Goal: Contribute content: Contribute content

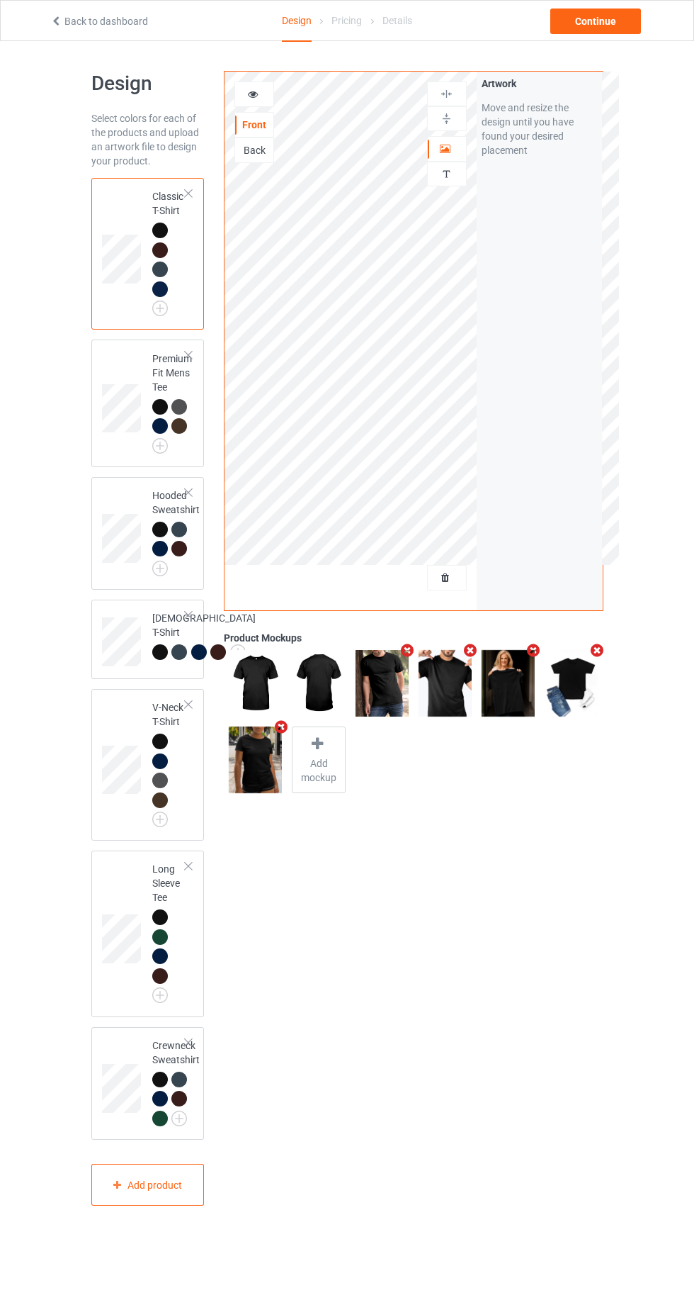
click at [454, 582] on div at bounding box center [447, 577] width 38 height 14
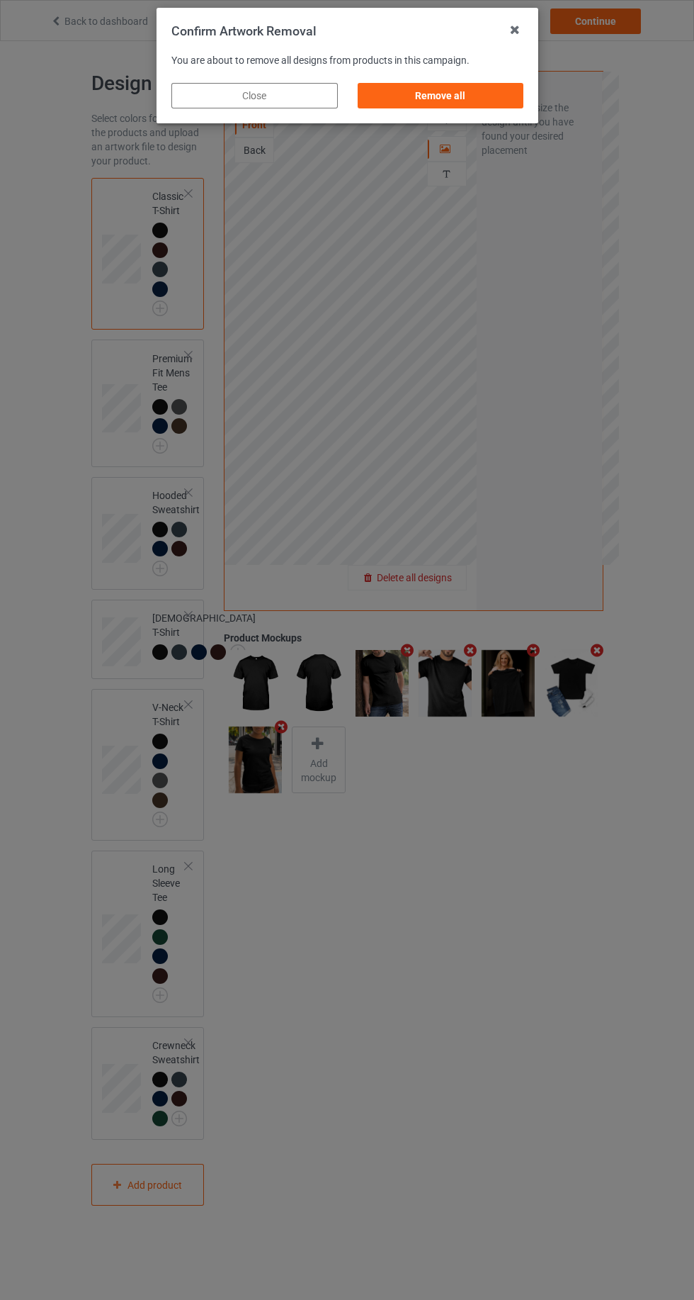
click at [423, 103] on div "Remove all" at bounding box center [440, 96] width 167 height 26
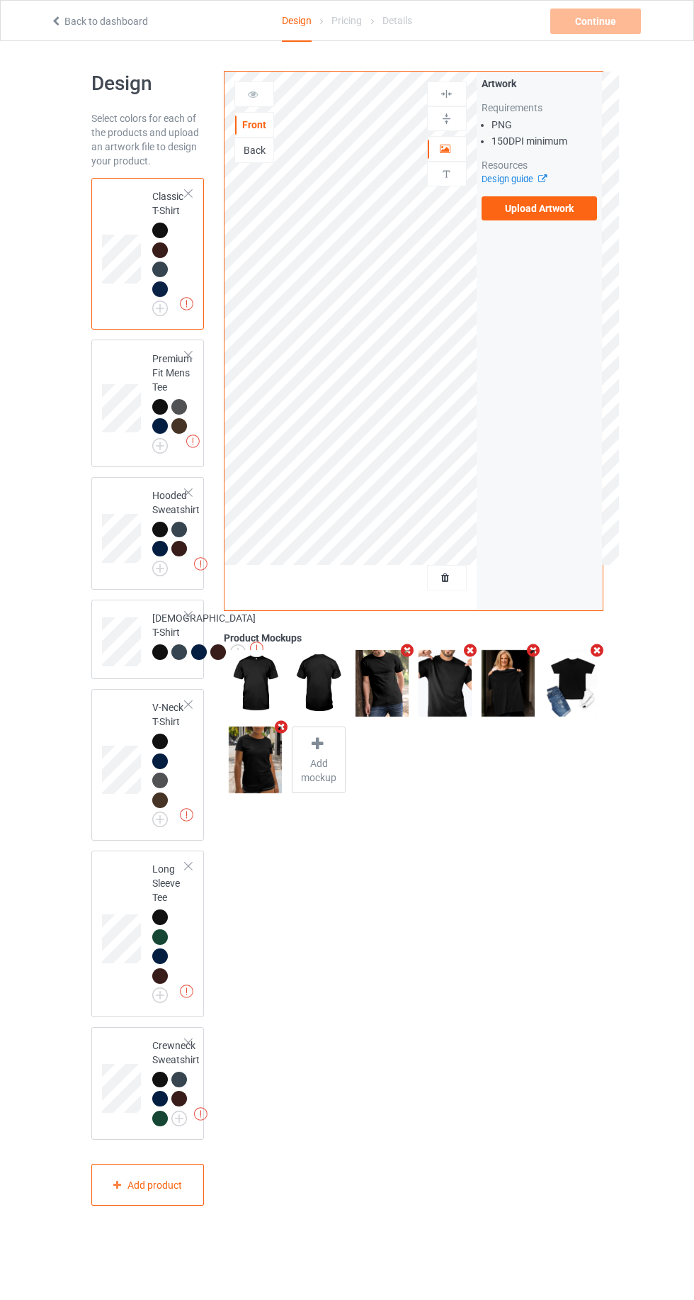
click at [545, 208] on label "Upload Artwork" at bounding box center [540, 208] width 116 height 24
click at [0, 0] on input "Upload Artwork" at bounding box center [0, 0] width 0 height 0
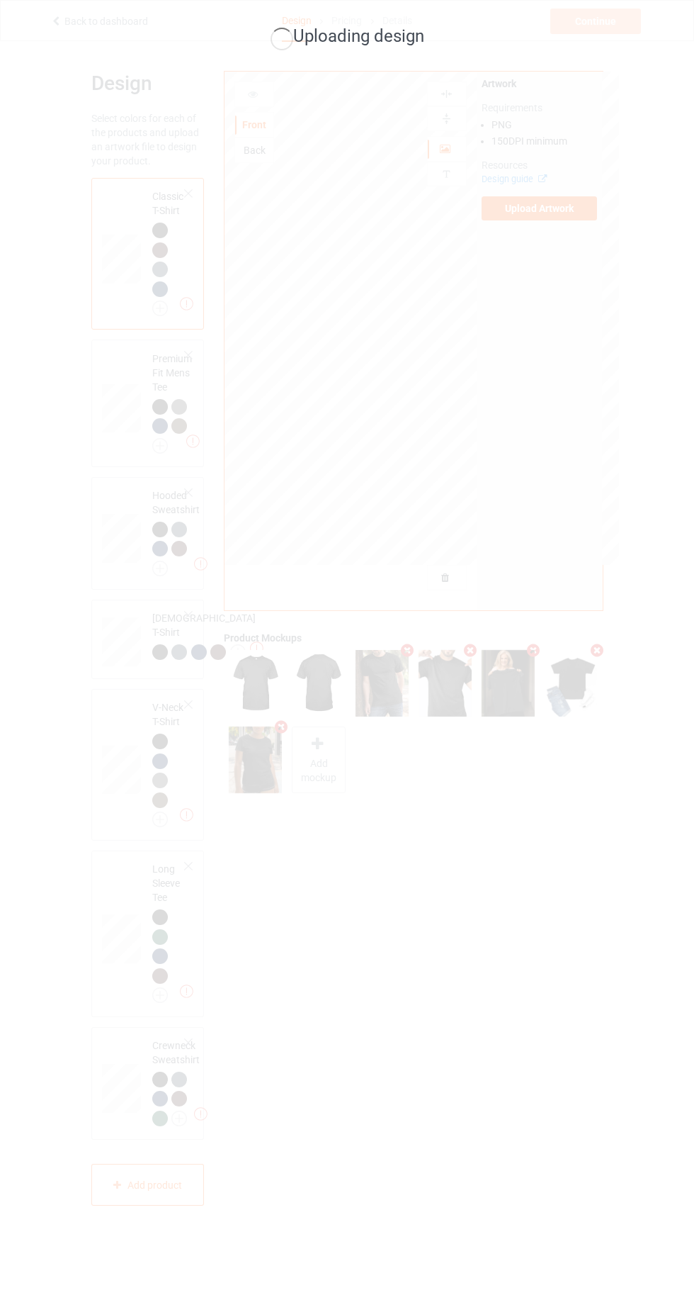
click at [471, 841] on div "Uploading design" at bounding box center [347, 650] width 694 height 1300
click at [409, 522] on div "Uploading design" at bounding box center [347, 650] width 694 height 1300
click at [523, 377] on div "Uploading design" at bounding box center [347, 650] width 694 height 1300
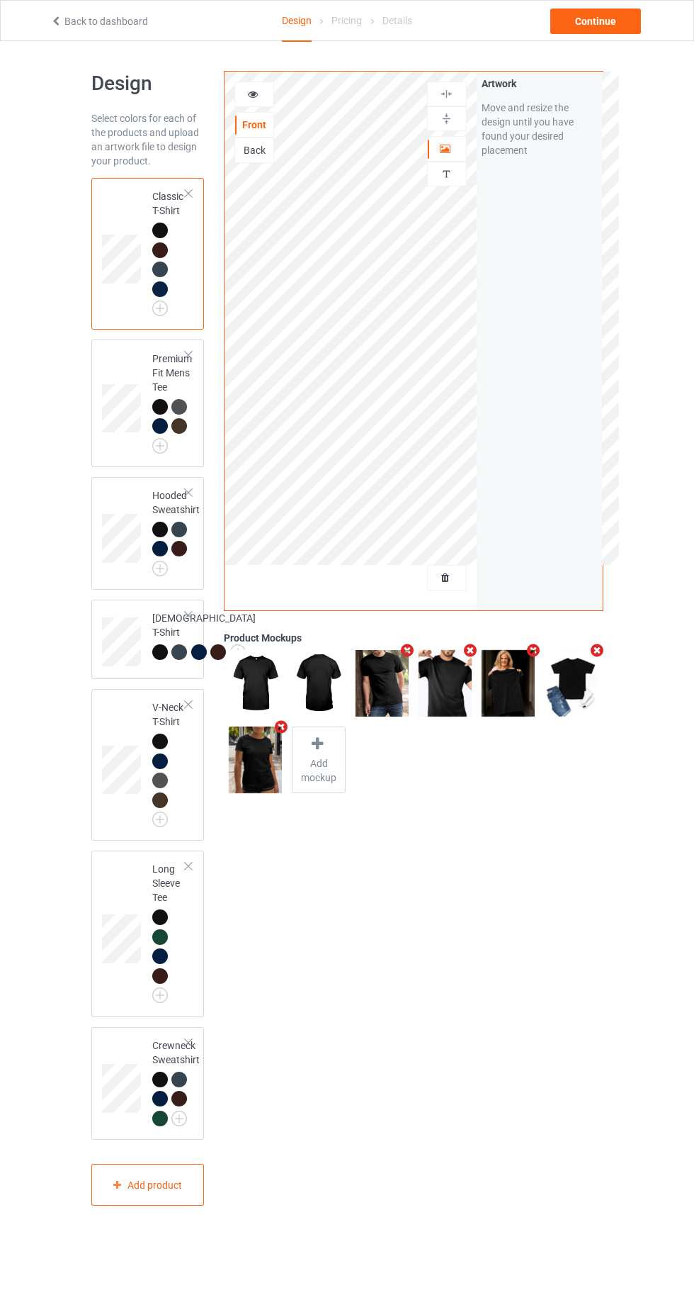
click at [12, 821] on div "Design Select colors for each of the products and upload an artwork file to des…" at bounding box center [347, 638] width 694 height 1194
click at [618, 30] on div "Continue" at bounding box center [596, 22] width 91 height 26
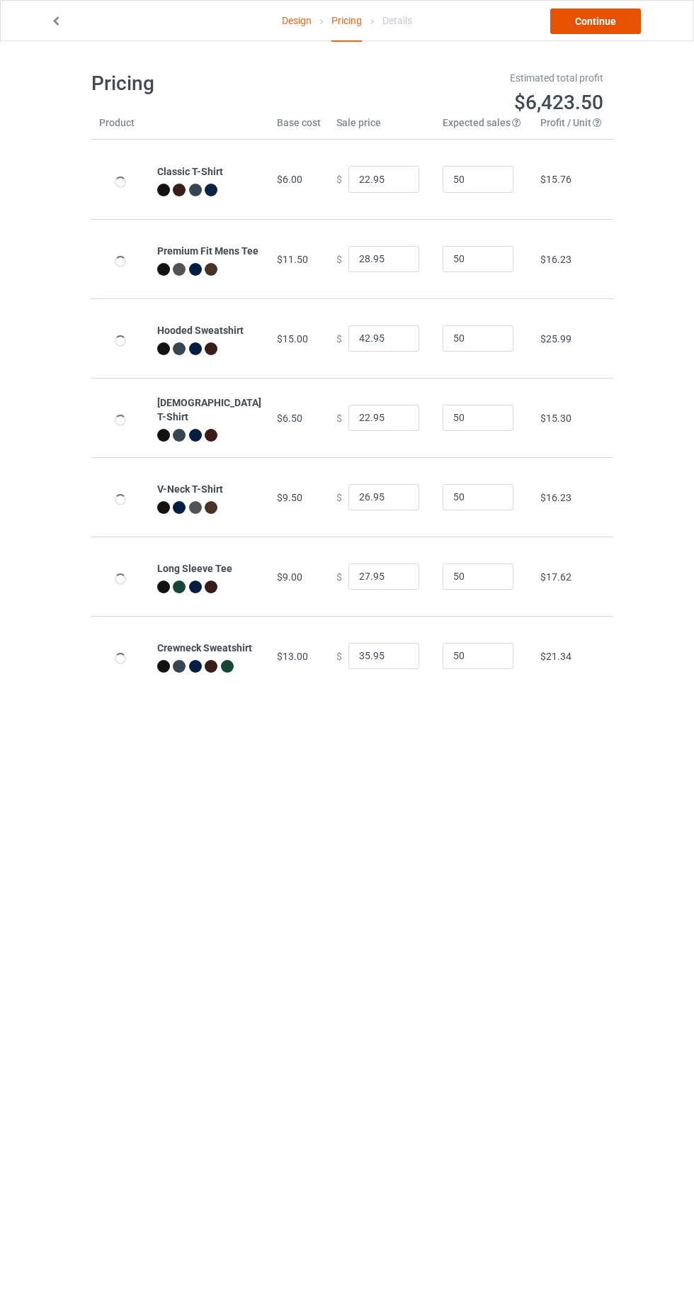
click at [611, 25] on link "Continue" at bounding box center [596, 22] width 91 height 26
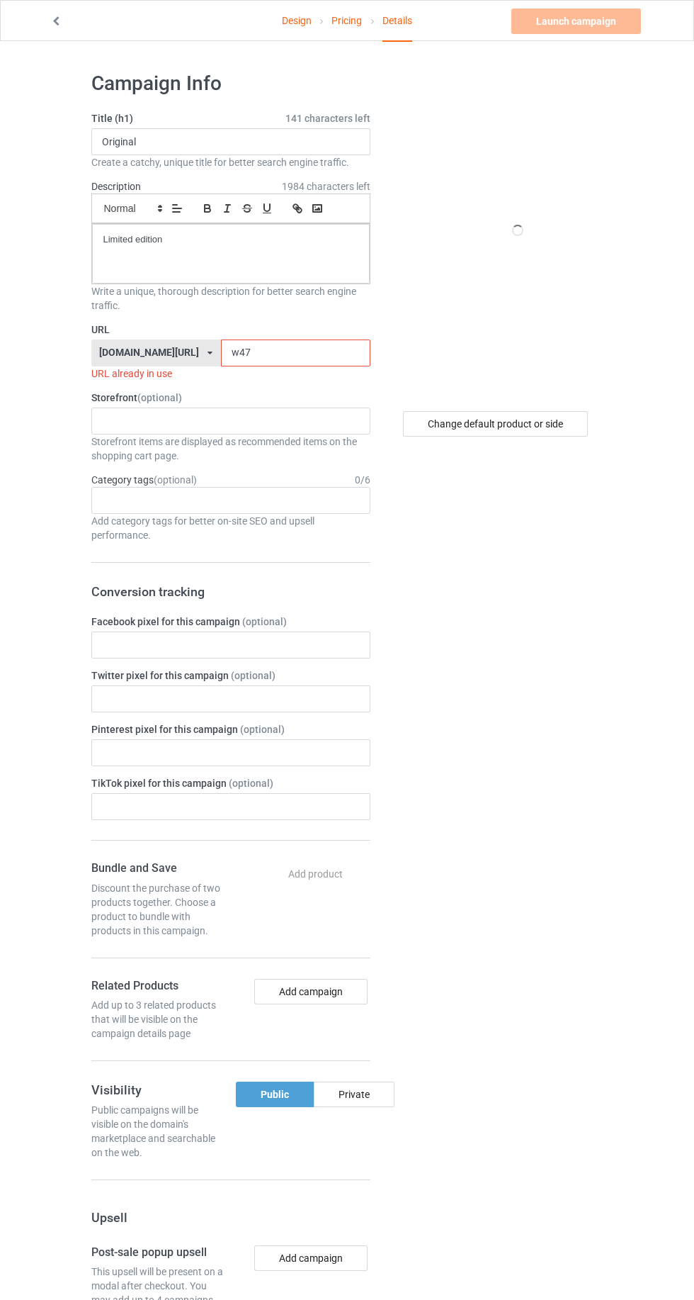
click at [282, 355] on input "w47" at bounding box center [296, 352] width 150 height 27
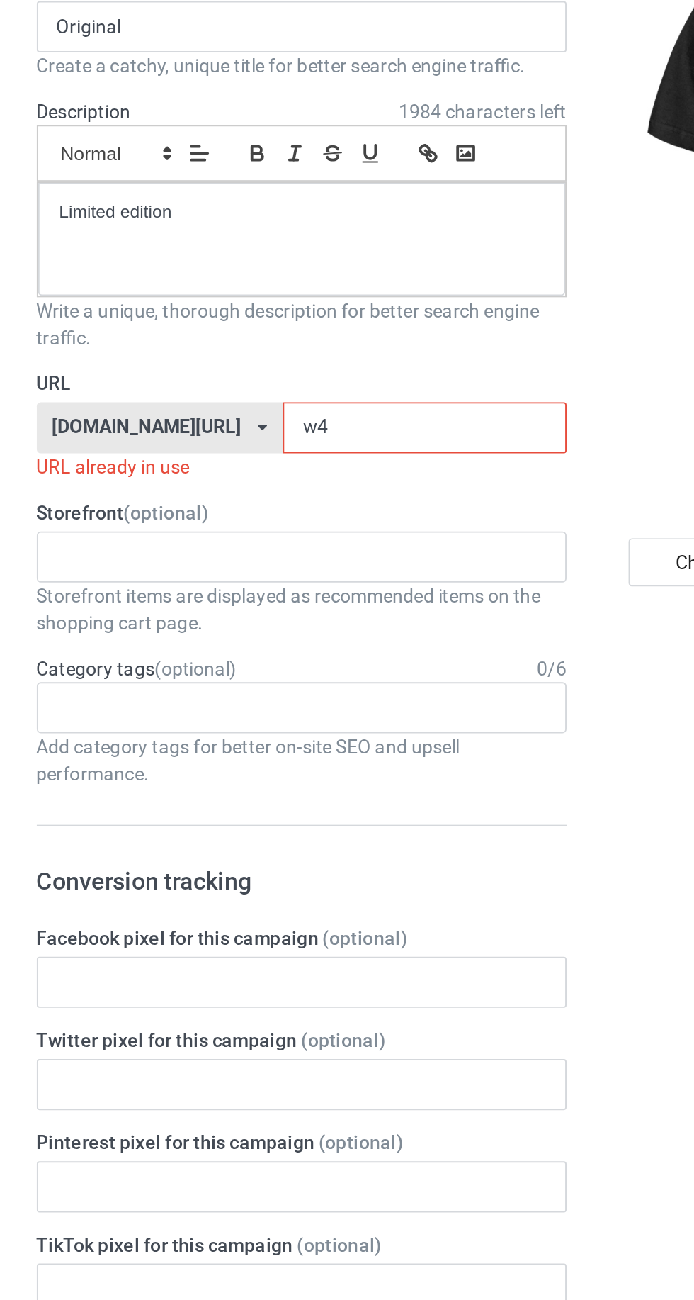
type input "w"
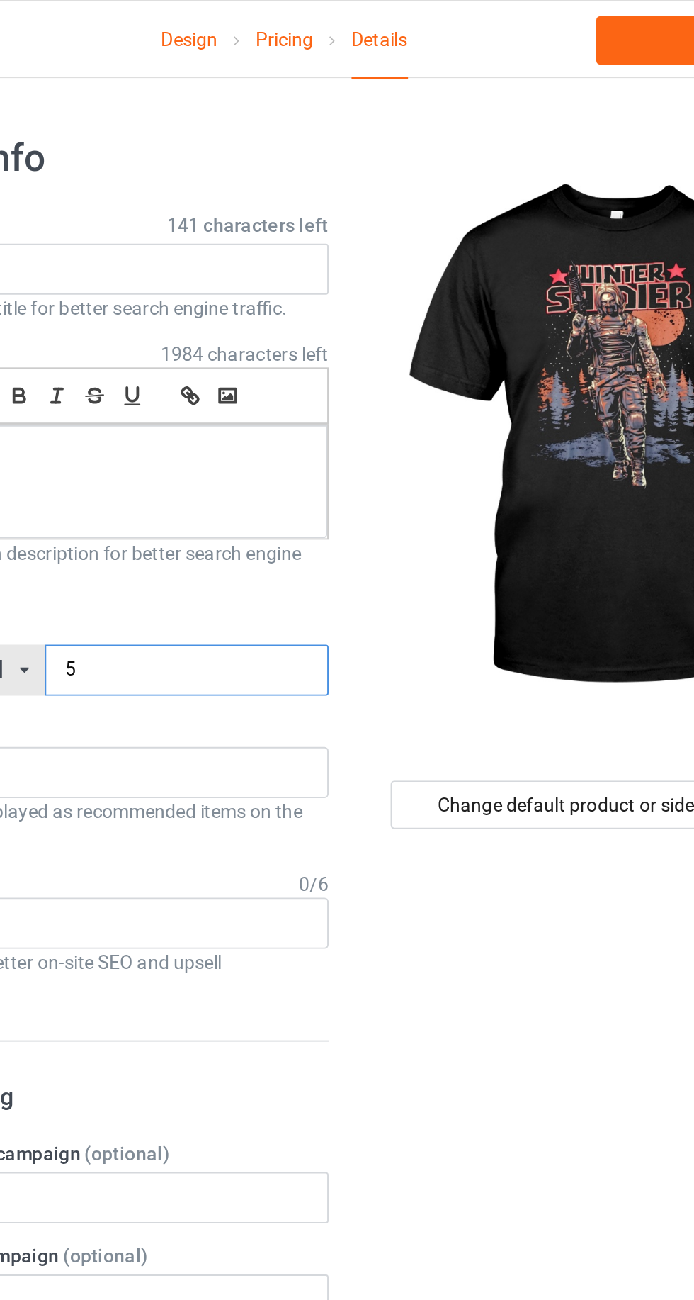
type input "58"
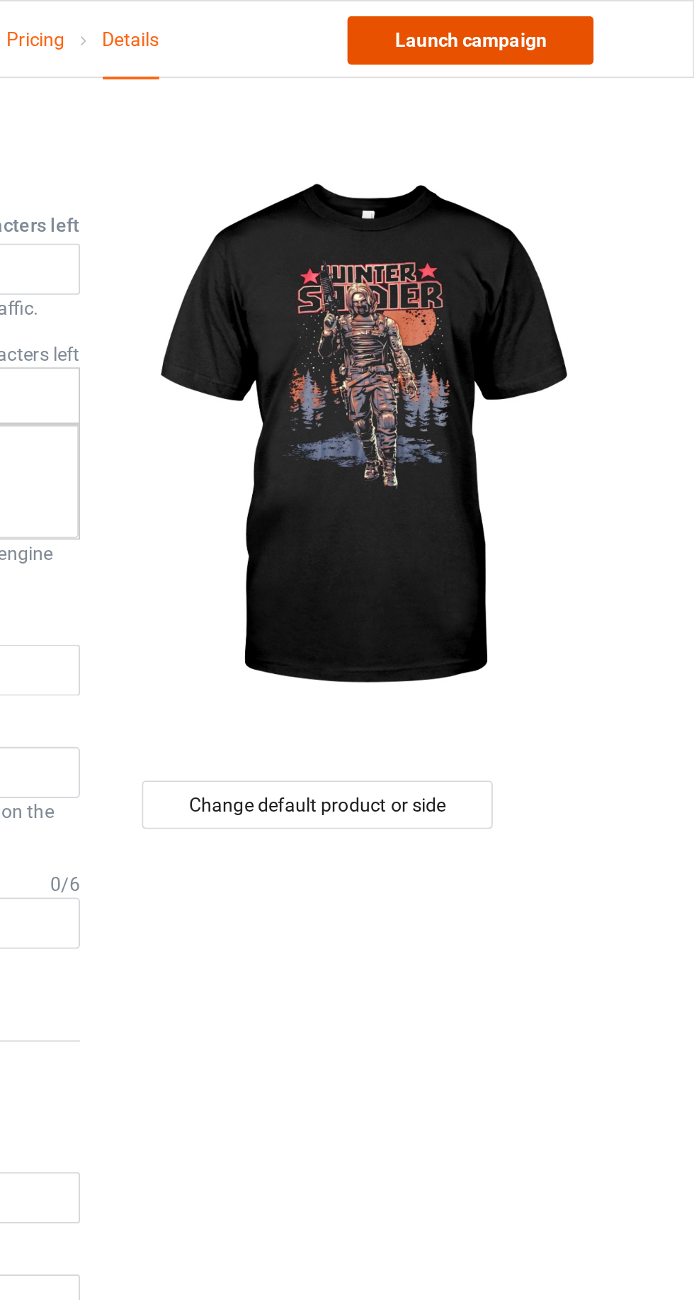
click at [607, 21] on link "Launch campaign" at bounding box center [577, 22] width 130 height 26
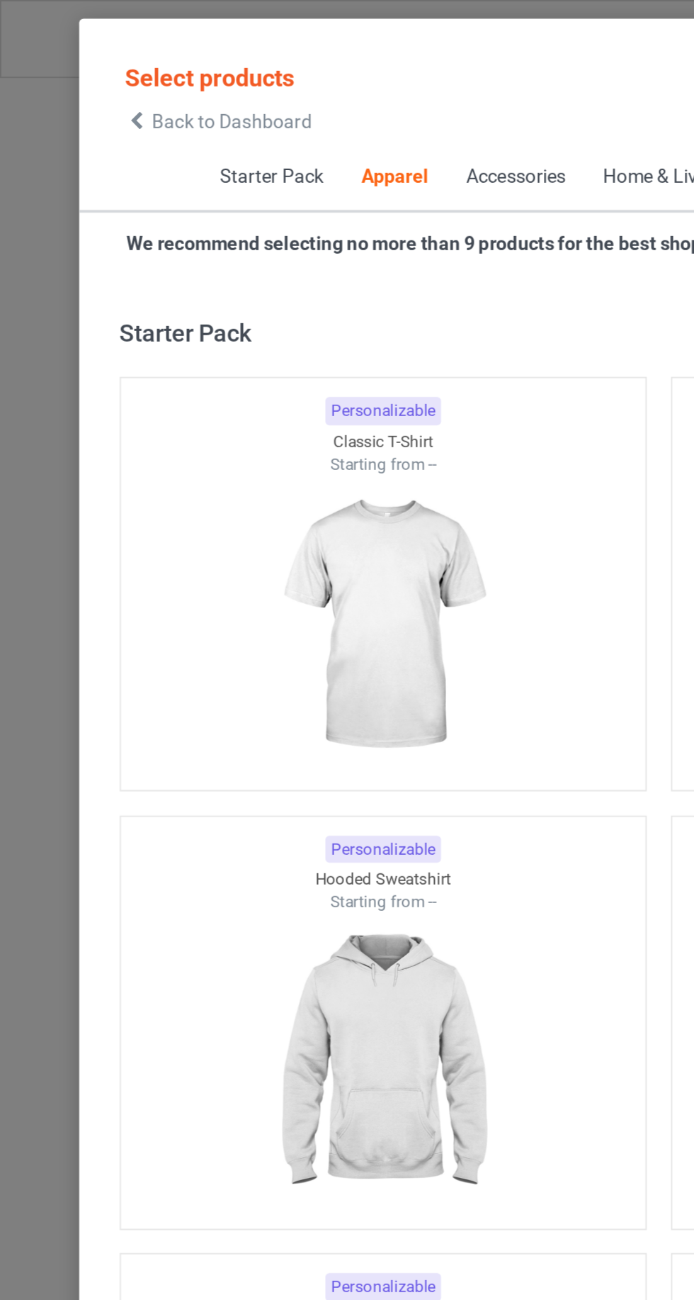
scroll to position [758, 0]
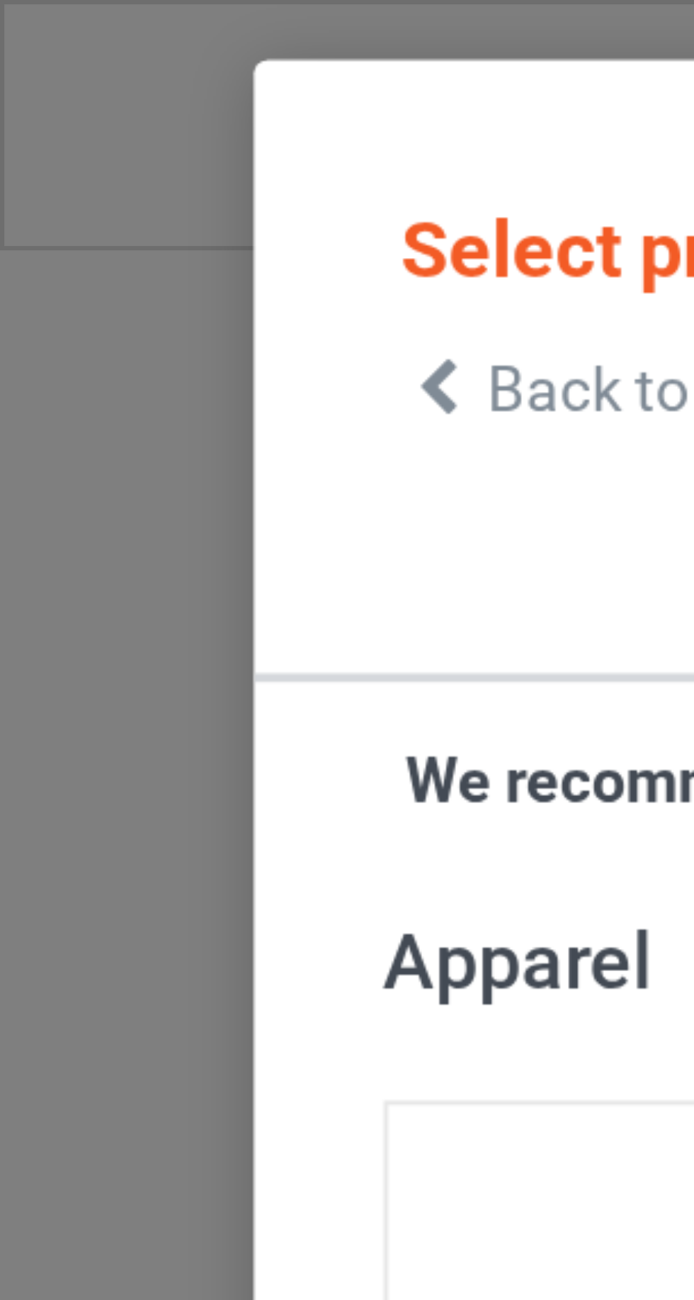
click at [72, 59] on icon at bounding box center [72, 64] width 12 height 10
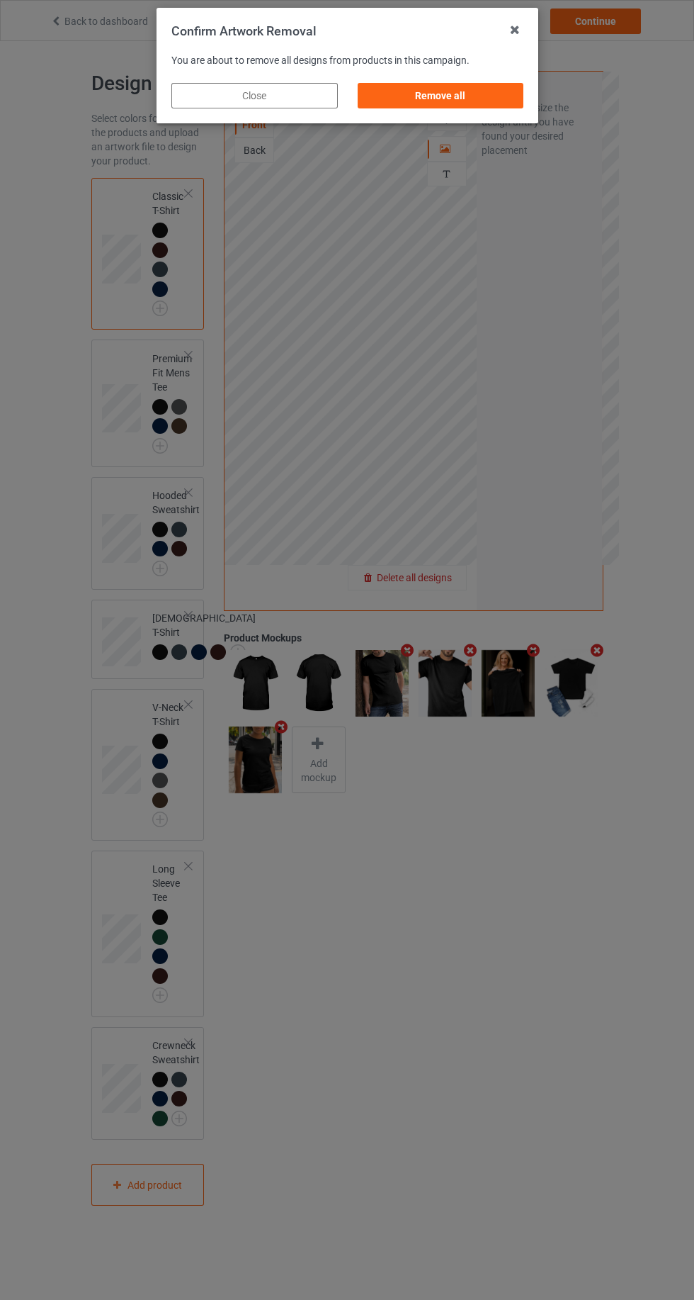
click at [482, 101] on div "Remove all" at bounding box center [440, 96] width 167 height 26
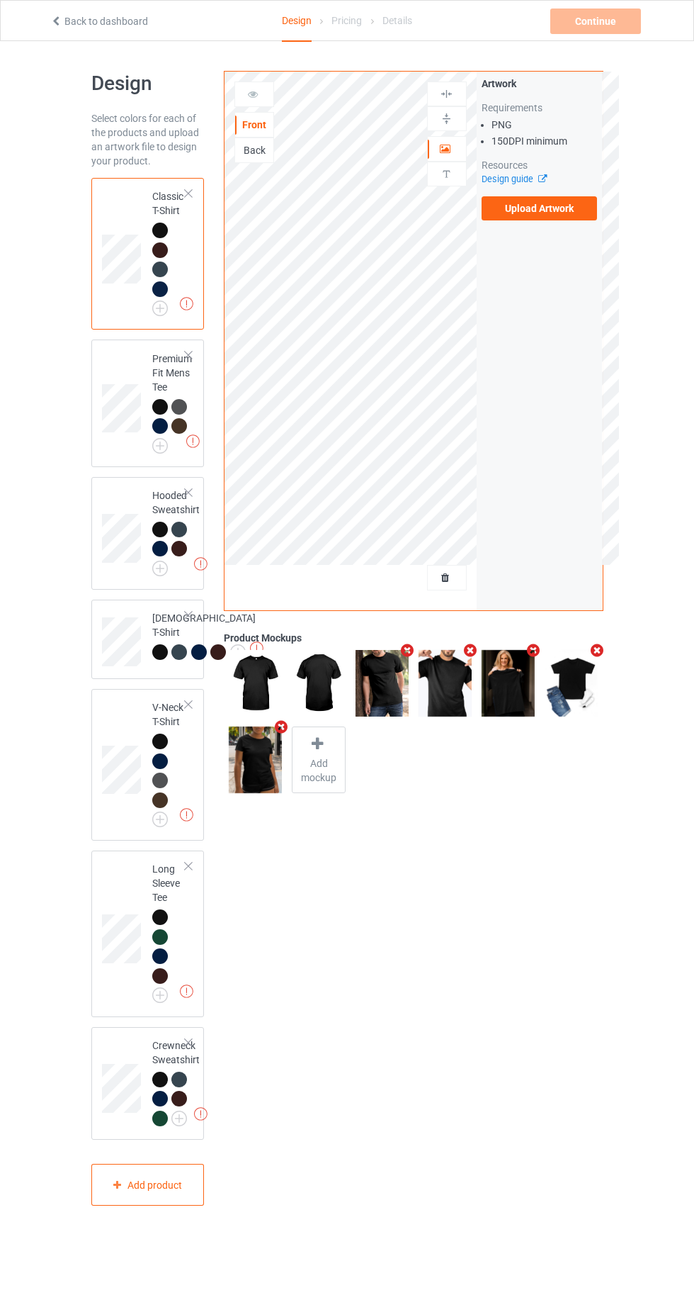
click at [565, 216] on label "Upload Artwork" at bounding box center [540, 208] width 116 height 24
click at [0, 0] on input "Upload Artwork" at bounding box center [0, 0] width 0 height 0
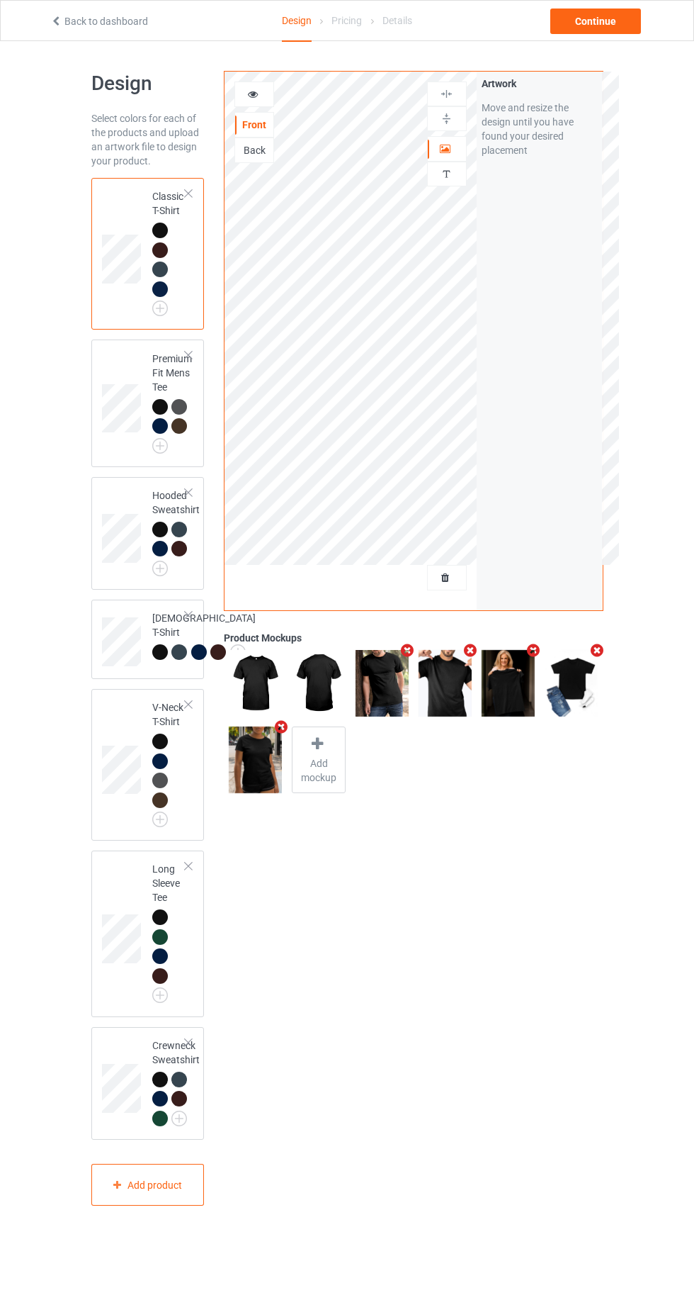
click at [449, 143] on icon at bounding box center [446, 147] width 12 height 10
click at [595, 17] on div "Continue" at bounding box center [596, 22] width 91 height 26
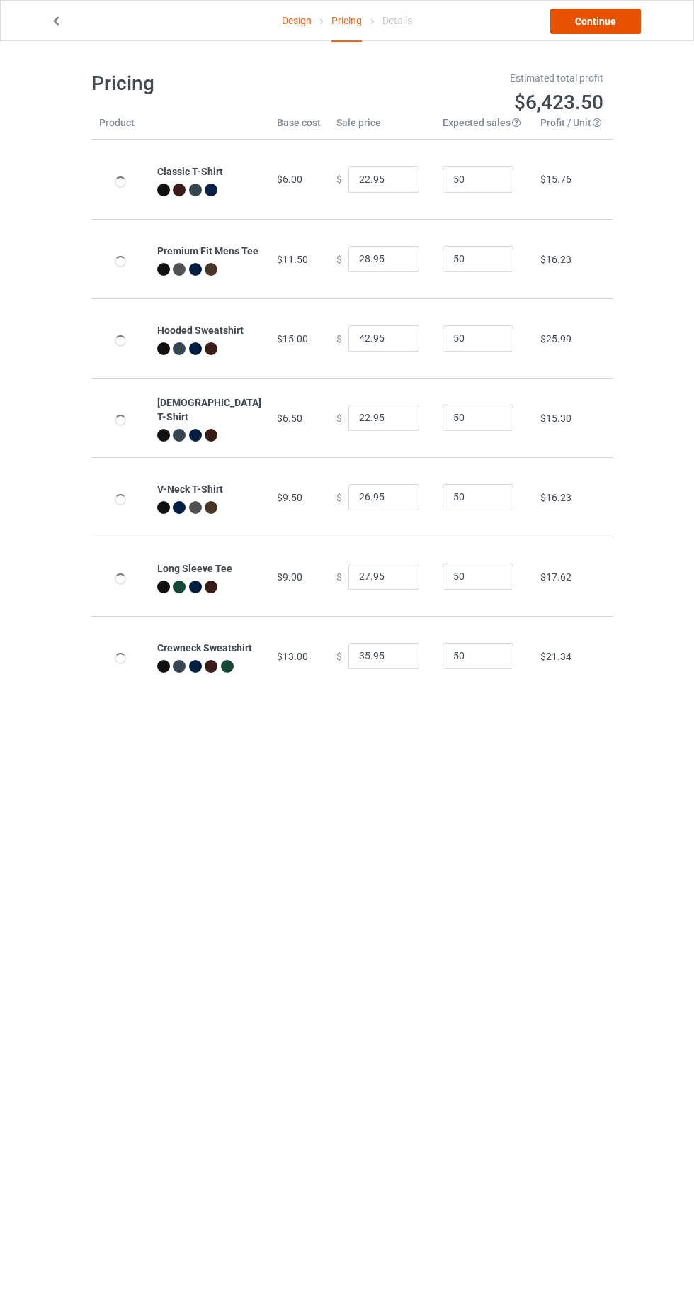
click at [601, 19] on link "Continue" at bounding box center [596, 22] width 91 height 26
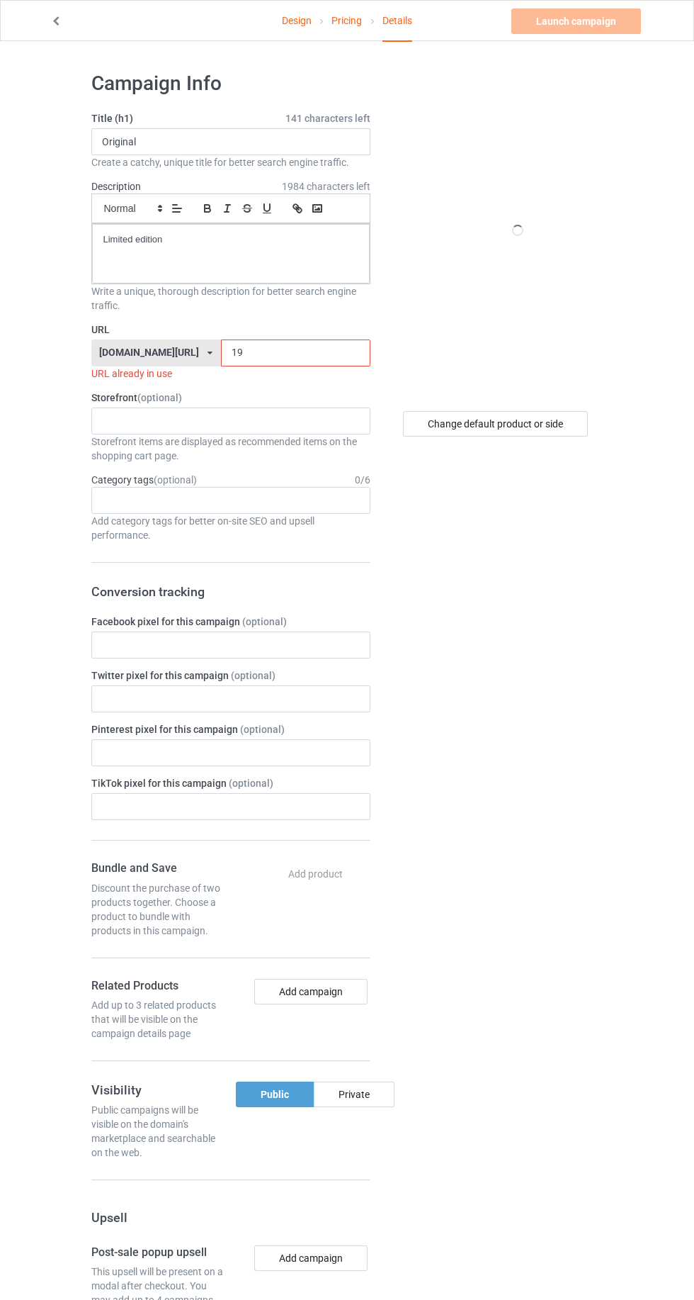
click at [277, 356] on input "19" at bounding box center [296, 352] width 150 height 27
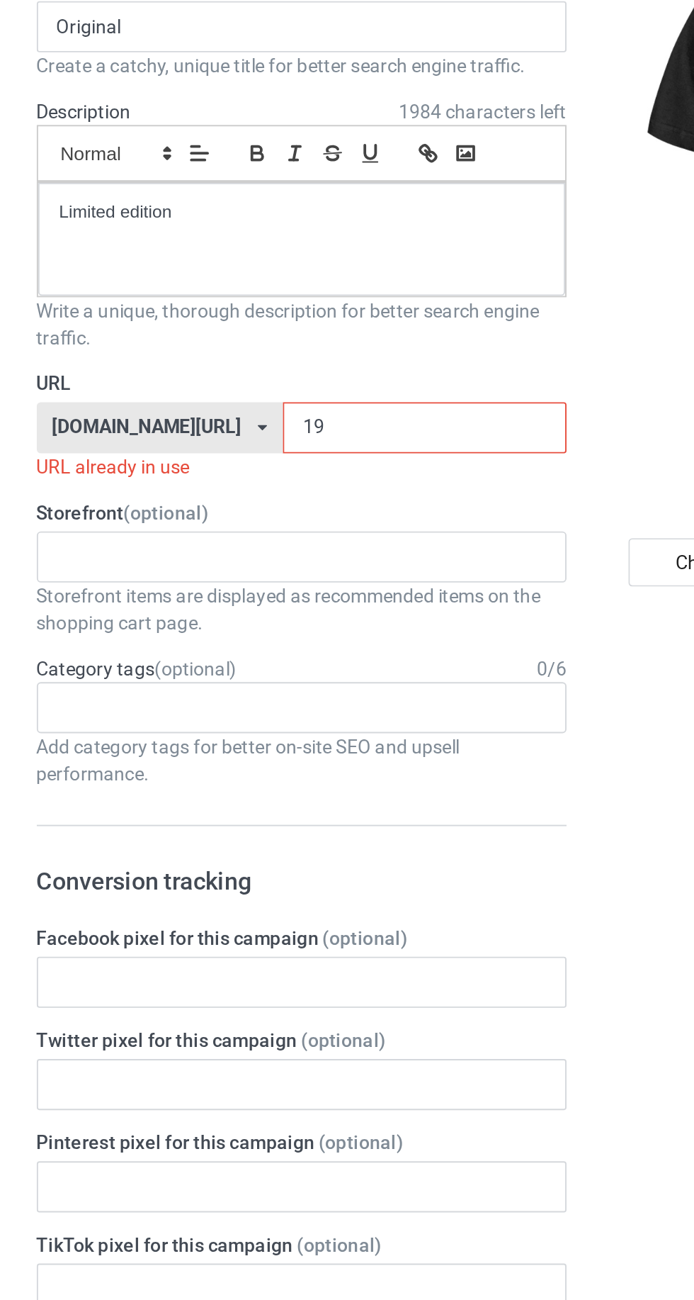
type input "19o"
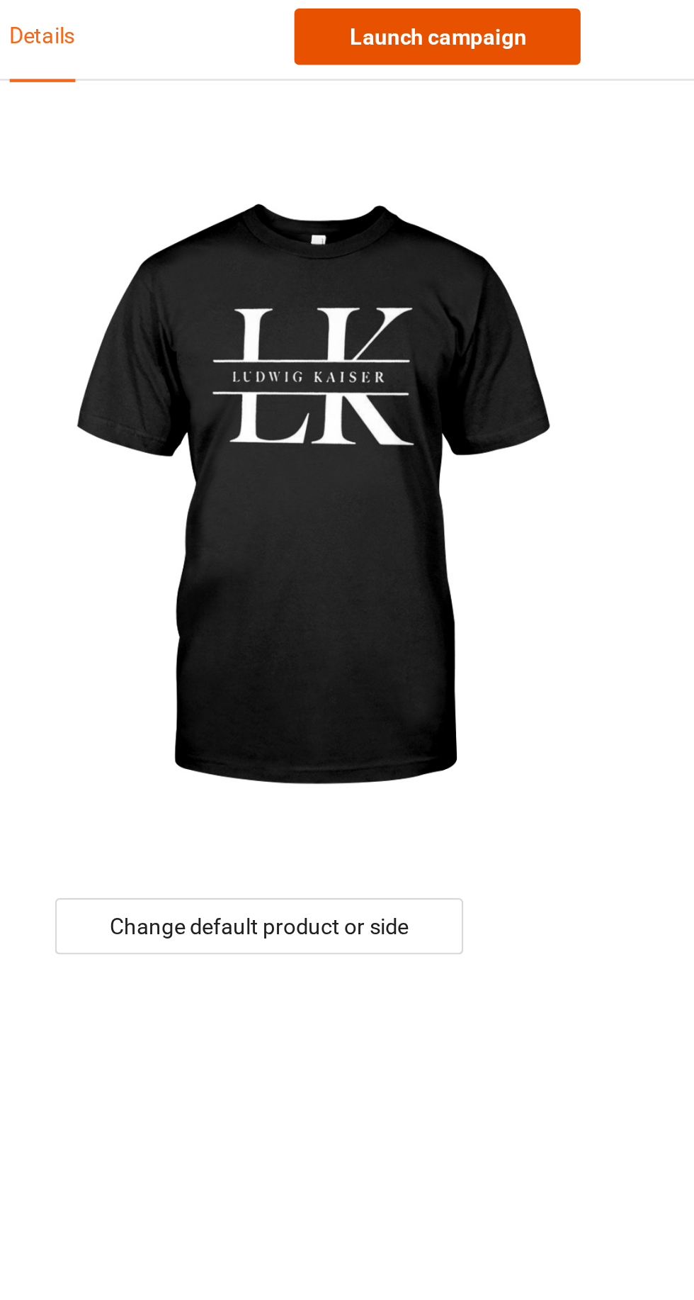
click at [615, 30] on link "Launch campaign" at bounding box center [577, 22] width 130 height 26
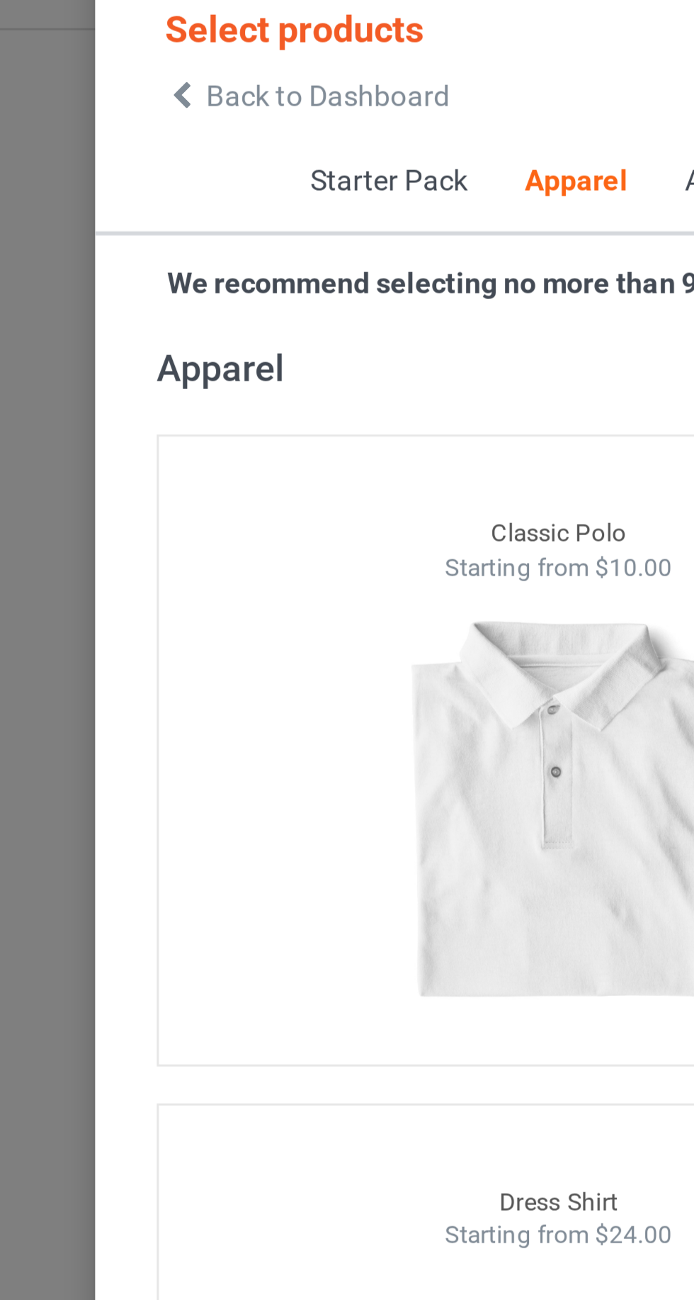
scroll to position [756, 0]
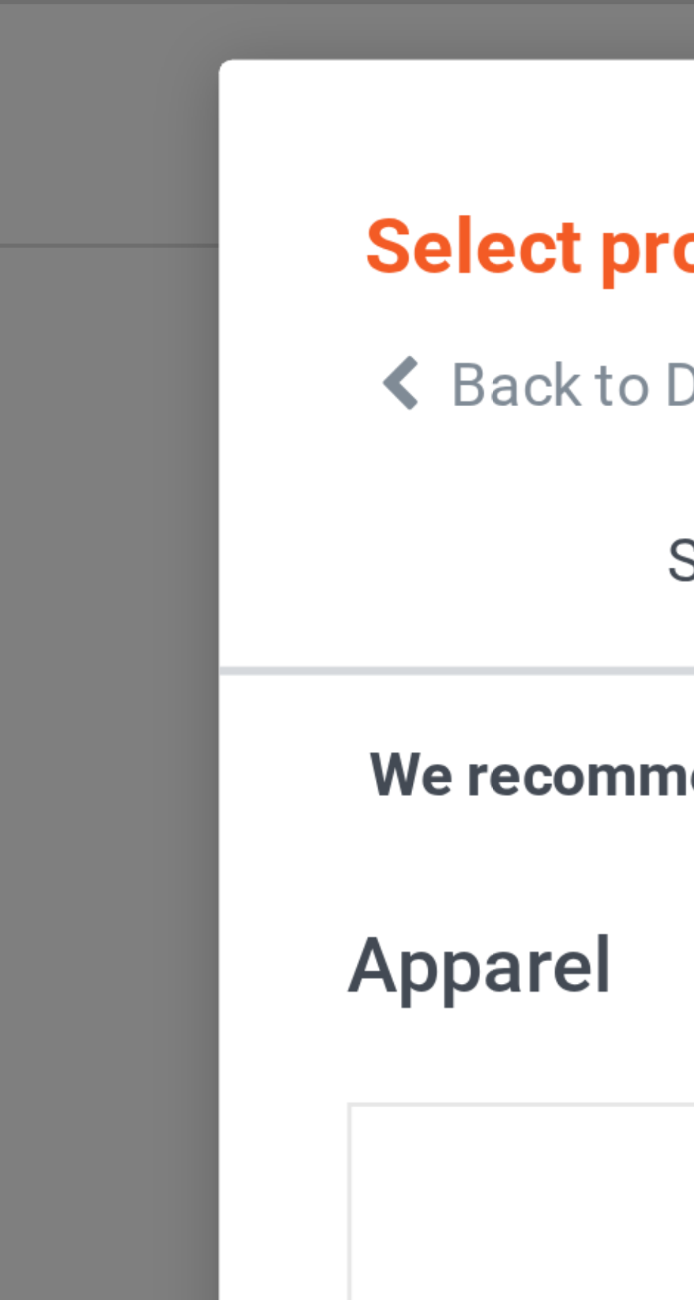
click at [69, 64] on icon at bounding box center [72, 64] width 12 height 10
